Goal: Task Accomplishment & Management: Use online tool/utility

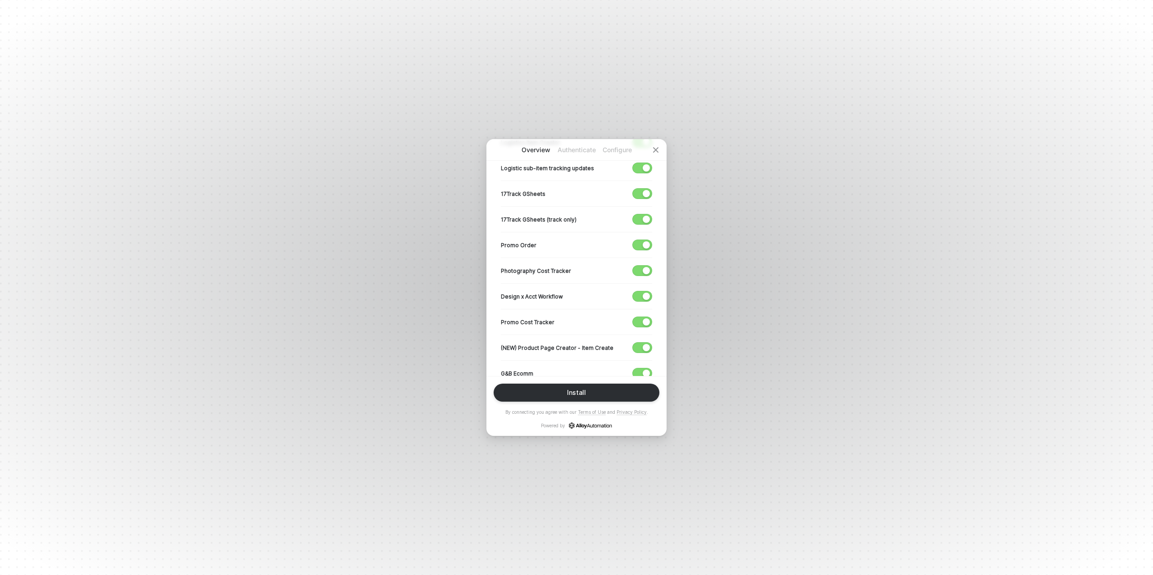
scroll to position [299, 0]
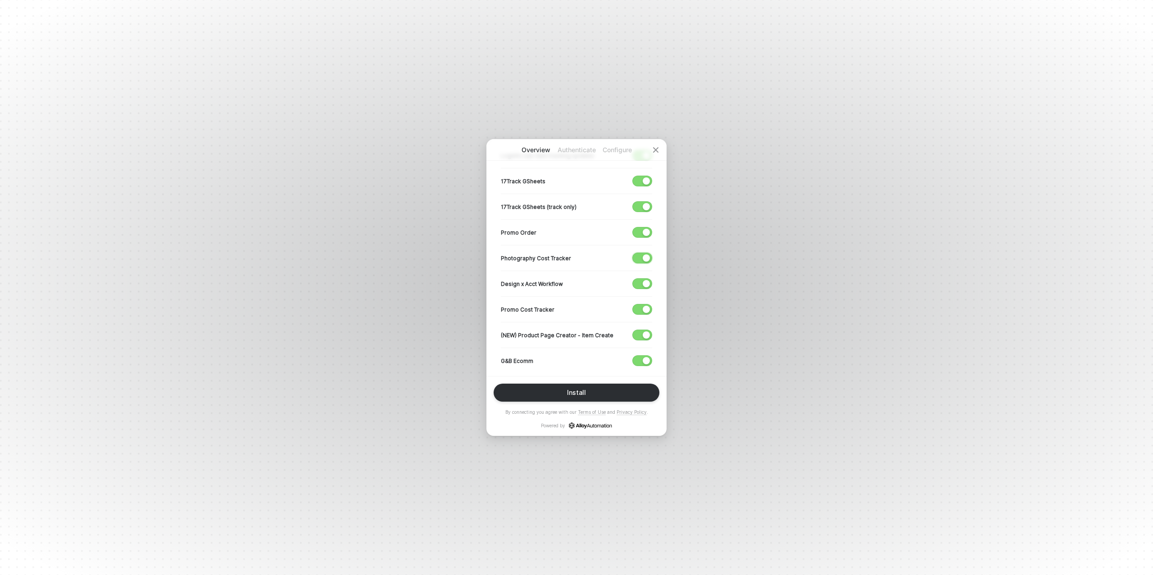
click at [648, 255] on div "button" at bounding box center [646, 257] width 7 height 7
click at [645, 282] on div "button" at bounding box center [646, 283] width 7 height 7
click at [643, 306] on div "button" at bounding box center [646, 309] width 7 height 7
click at [644, 334] on div "button" at bounding box center [646, 334] width 7 height 7
drag, startPoint x: 645, startPoint y: 358, endPoint x: 608, endPoint y: 342, distance: 40.5
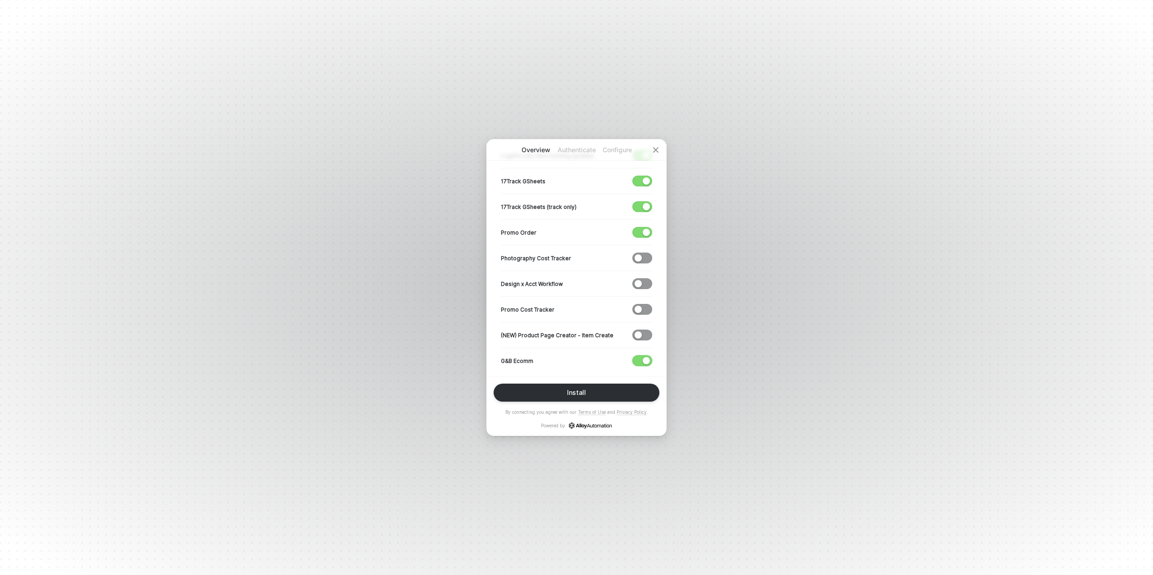
click at [645, 358] on div "button" at bounding box center [646, 360] width 7 height 7
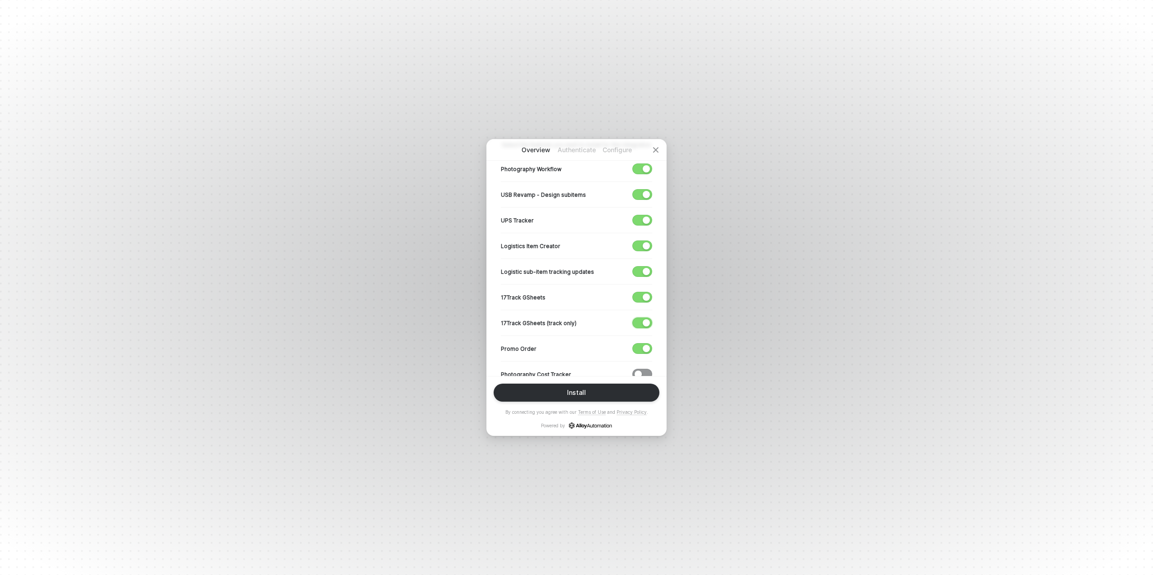
click at [645, 319] on div "button" at bounding box center [646, 322] width 7 height 7
click at [644, 295] on div "button" at bounding box center [646, 297] width 7 height 7
click at [643, 272] on div "button" at bounding box center [646, 271] width 7 height 7
click at [643, 244] on div "button" at bounding box center [646, 245] width 7 height 7
drag, startPoint x: 641, startPoint y: 216, endPoint x: 635, endPoint y: 225, distance: 10.7
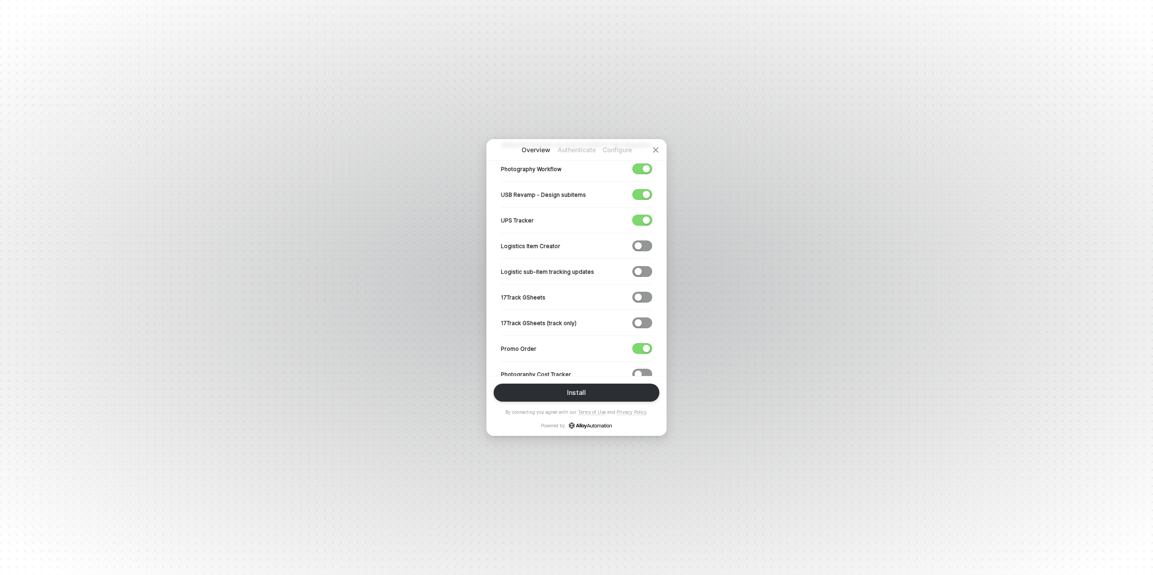
click at [641, 216] on span "button" at bounding box center [640, 220] width 15 height 10
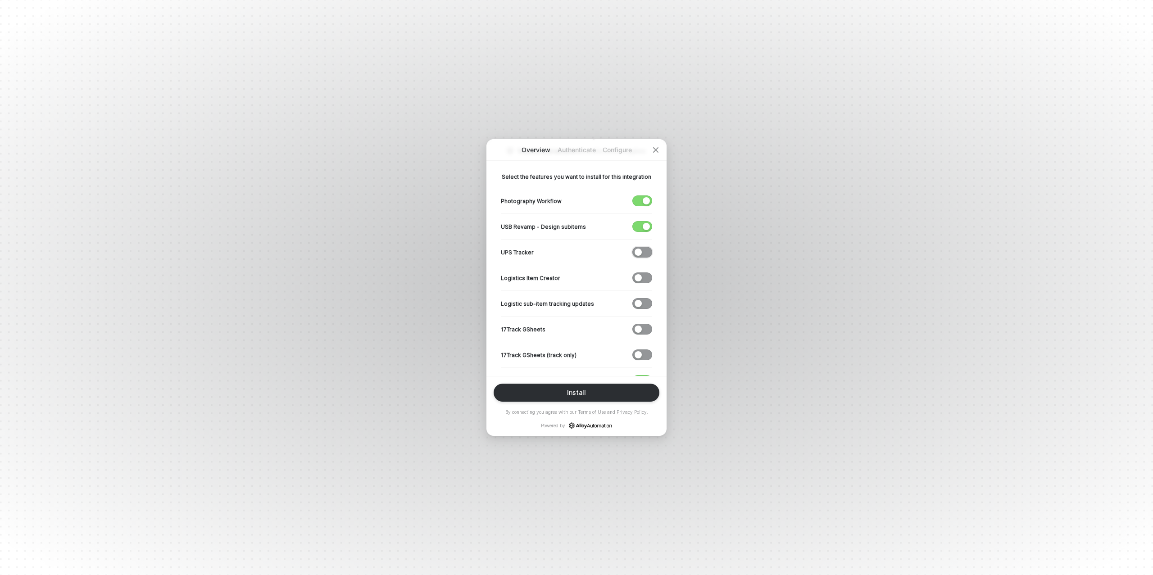
scroll to position [150, 0]
click at [647, 225] on div "button" at bounding box center [646, 227] width 7 height 7
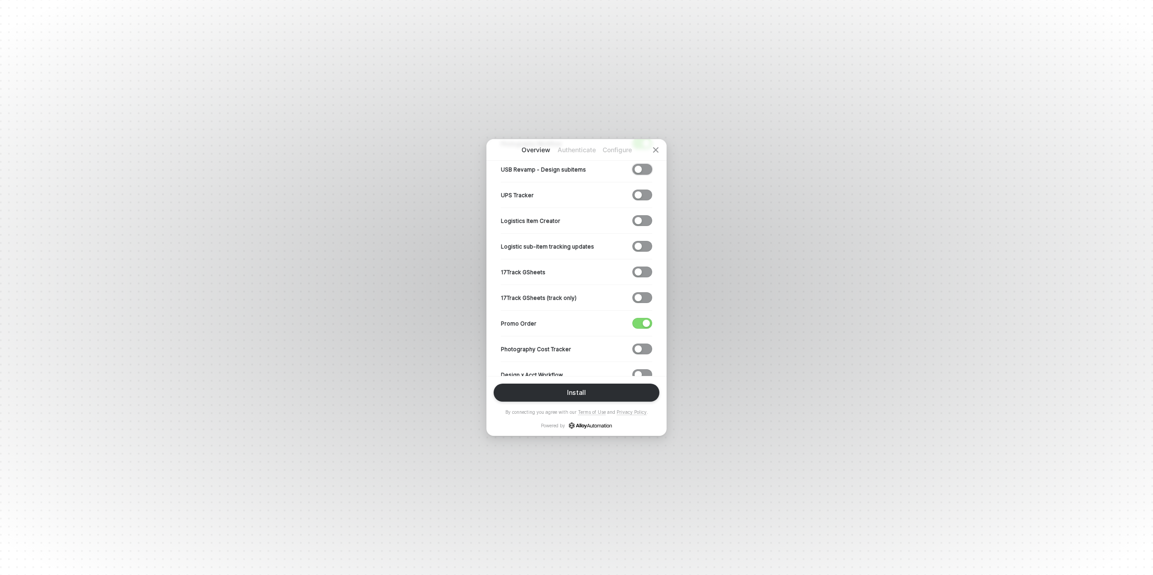
scroll to position [209, 0]
click at [572, 395] on div "Install" at bounding box center [576, 392] width 19 height 7
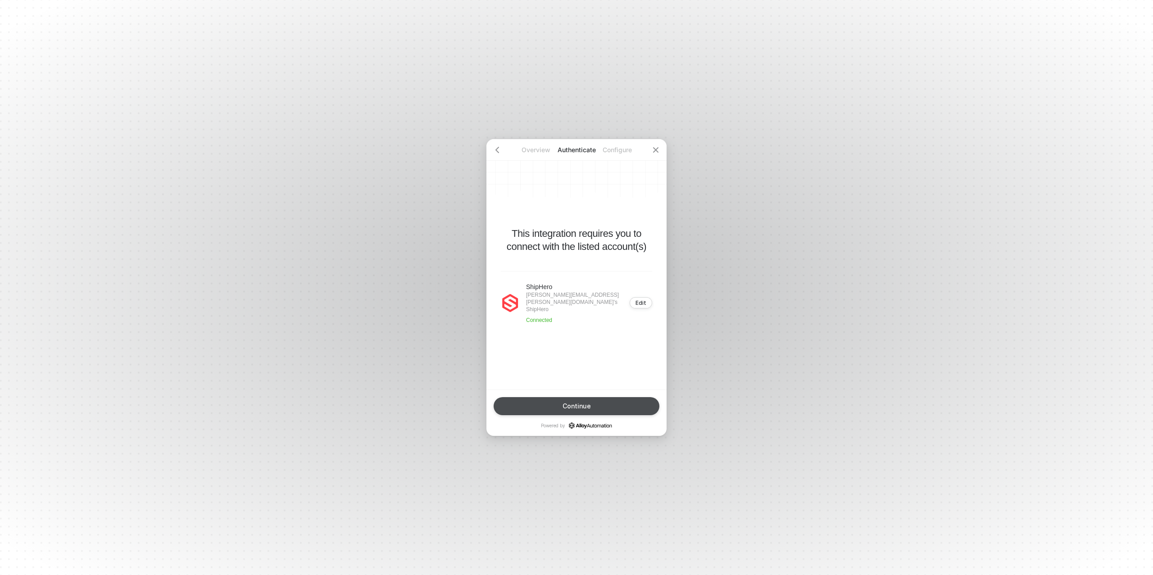
click at [583, 401] on button "Continue" at bounding box center [577, 406] width 166 height 18
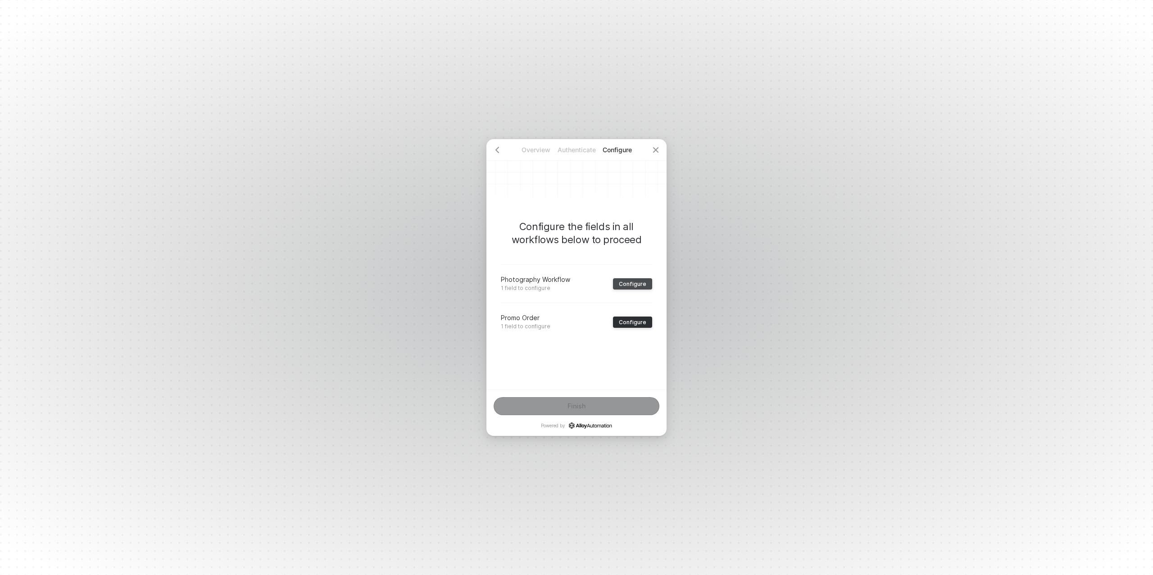
click at [630, 286] on div "Configure" at bounding box center [632, 284] width 27 height 7
click at [540, 298] on div "﻿" at bounding box center [576, 299] width 136 height 8
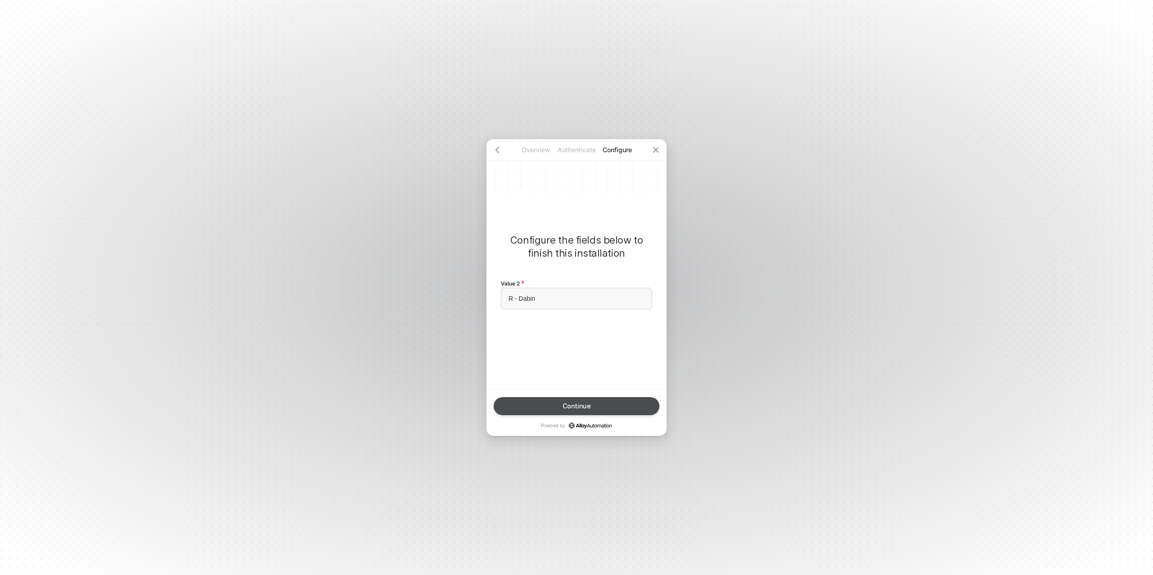
click at [598, 408] on button "Continue" at bounding box center [577, 406] width 166 height 18
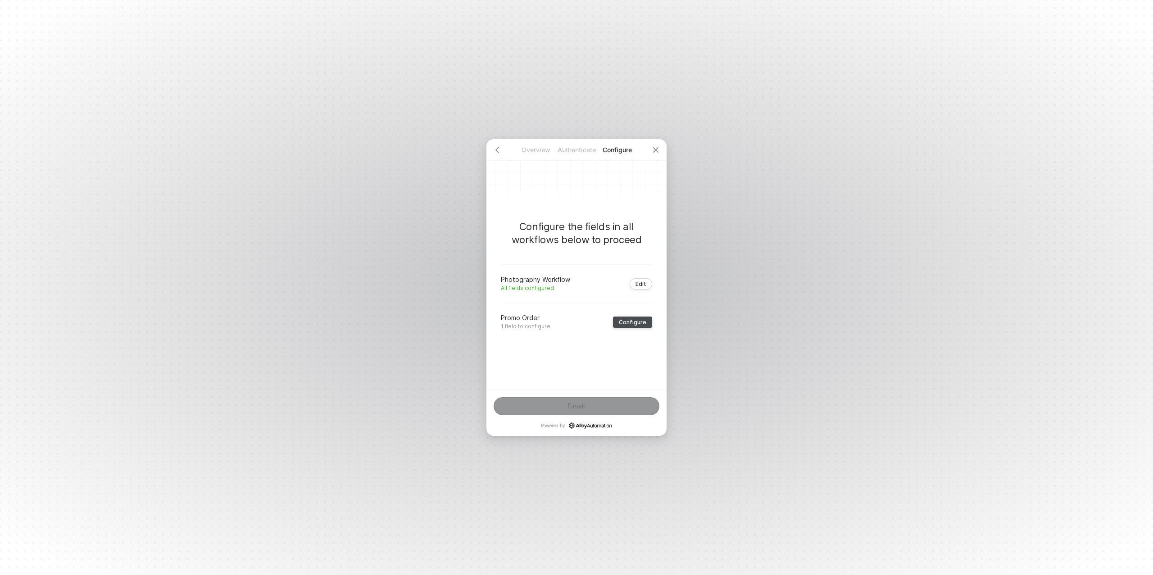
click at [631, 322] on div "Configure" at bounding box center [632, 322] width 27 height 7
click at [552, 303] on div "﻿" at bounding box center [576, 299] width 151 height 22
click at [553, 301] on div "﻿" at bounding box center [576, 299] width 136 height 8
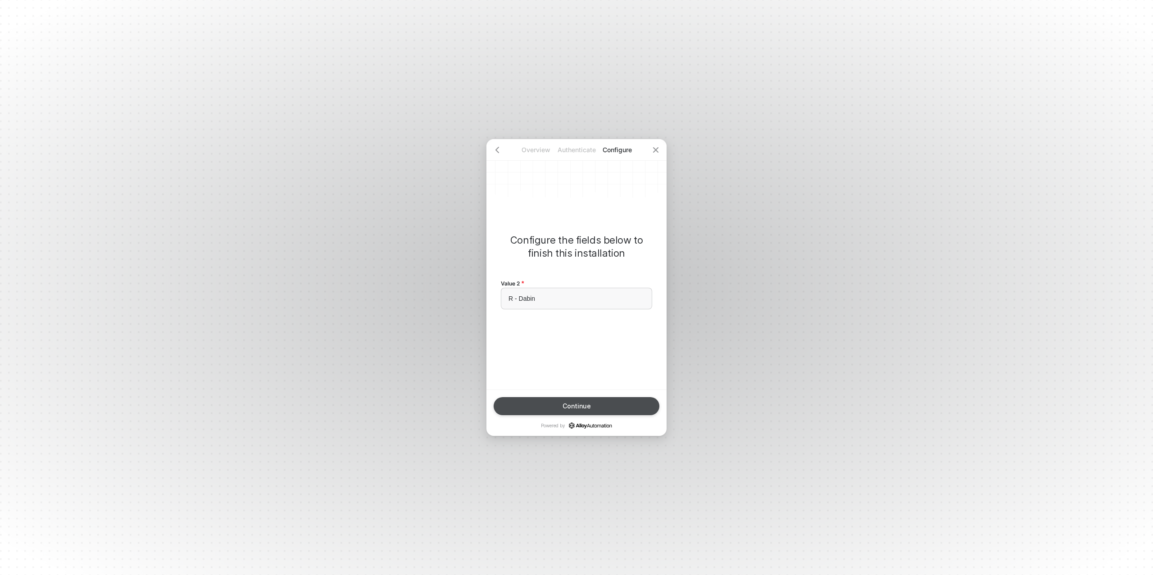
click at [580, 405] on div "Continue" at bounding box center [576, 406] width 28 height 7
click at [581, 404] on div "Finish" at bounding box center [576, 406] width 18 height 7
click at [579, 407] on div "Done" at bounding box center [576, 406] width 16 height 7
